Goal: Task Accomplishment & Management: Manage account settings

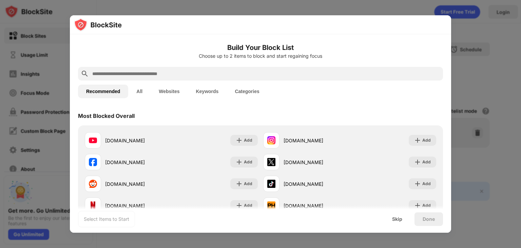
click at [126, 49] on h6 "Build Your Block List" at bounding box center [260, 47] width 365 height 10
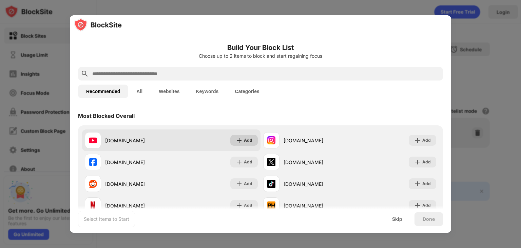
click at [240, 141] on img at bounding box center [239, 140] width 7 height 7
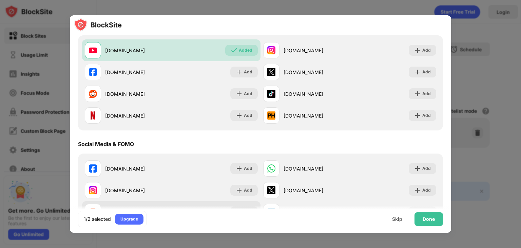
scroll to position [34, 0]
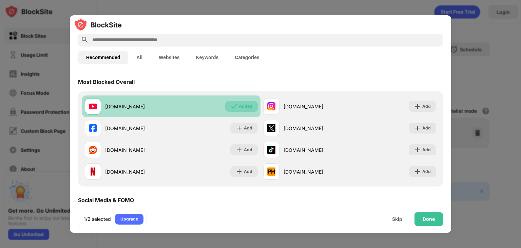
click at [231, 109] on img at bounding box center [234, 106] width 7 height 7
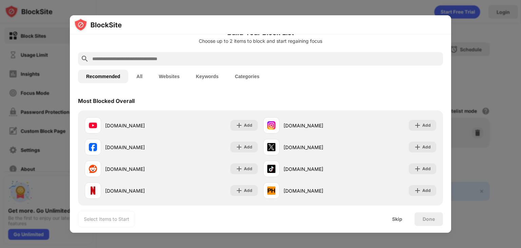
scroll to position [0, 0]
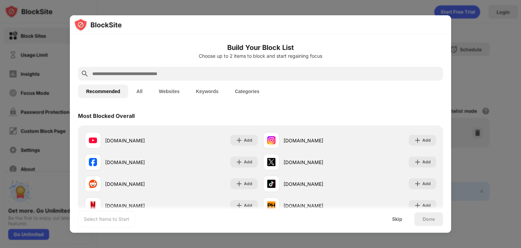
click at [226, 10] on div at bounding box center [260, 124] width 521 height 248
click at [56, 72] on div at bounding box center [260, 124] width 521 height 248
click at [434, 10] on div at bounding box center [260, 124] width 521 height 248
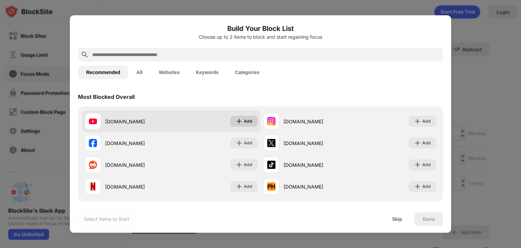
click at [237, 124] on img at bounding box center [239, 121] width 7 height 7
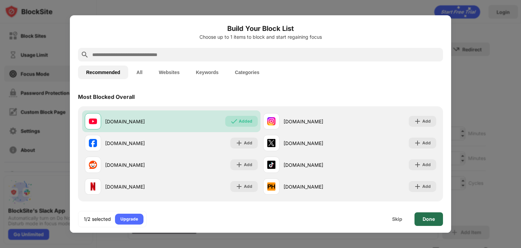
click at [419, 224] on div "Done" at bounding box center [429, 219] width 29 height 14
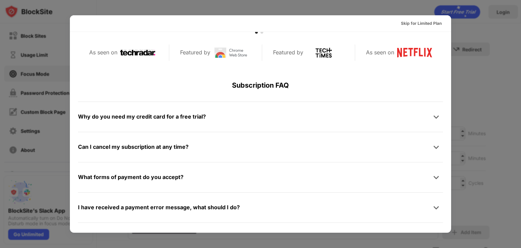
scroll to position [305, 0]
